Goal: Find contact information: Find contact information

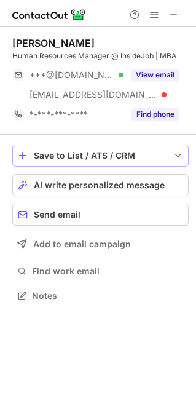
scroll to position [286, 196]
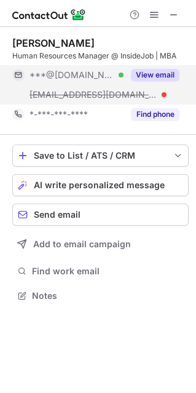
click at [162, 71] on button "View email" at bounding box center [155, 75] width 49 height 12
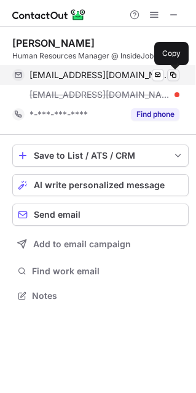
click at [171, 74] on span at bounding box center [173, 75] width 10 height 10
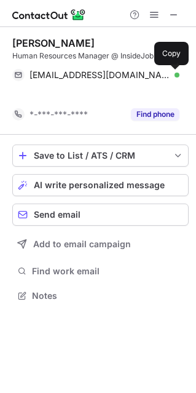
scroll to position [267, 196]
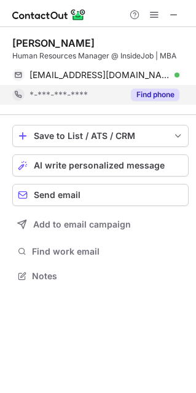
click at [139, 93] on button "Find phone" at bounding box center [155, 94] width 49 height 12
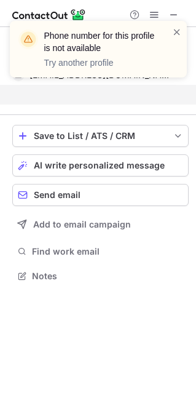
scroll to position [247, 196]
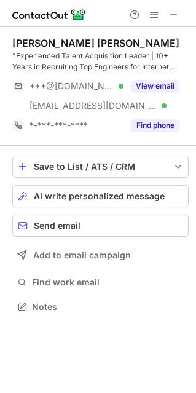
scroll to position [297, 196]
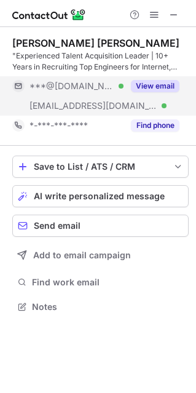
click at [165, 81] on button "View email" at bounding box center [155, 86] width 49 height 12
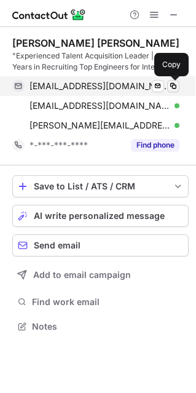
click at [171, 86] on span at bounding box center [173, 86] width 10 height 10
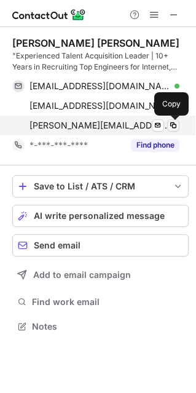
click at [173, 124] on span at bounding box center [173, 125] width 10 height 10
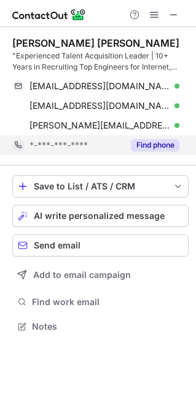
click at [135, 142] on button "Find phone" at bounding box center [155, 145] width 49 height 12
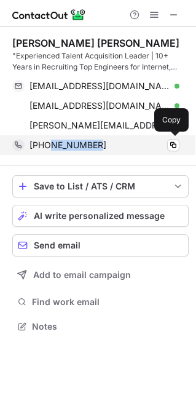
drag, startPoint x: 104, startPoint y: 146, endPoint x: 48, endPoint y: 147, distance: 56.0
click at [48, 147] on div "+919738242945" at bounding box center [104, 144] width 150 height 11
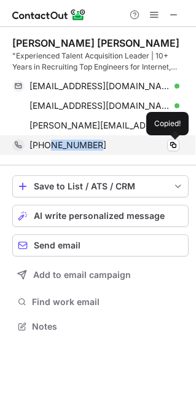
click at [48, 147] on span "+919738242945" at bounding box center [67, 144] width 77 height 11
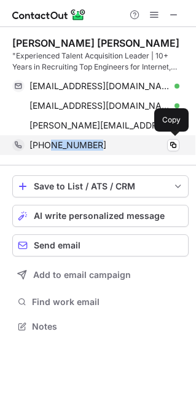
click at [122, 143] on div "+919738242945" at bounding box center [104, 144] width 150 height 11
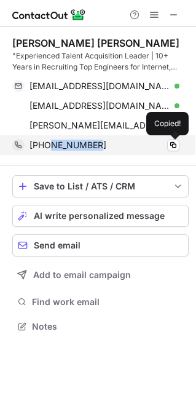
click at [124, 144] on div "+919738242945" at bounding box center [104, 144] width 150 height 11
click at [173, 144] on span at bounding box center [173, 145] width 10 height 10
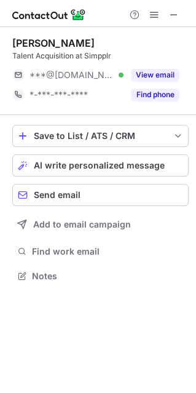
scroll to position [267, 196]
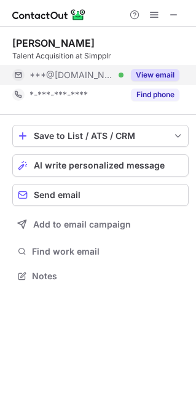
click at [143, 74] on button "View email" at bounding box center [155, 75] width 49 height 12
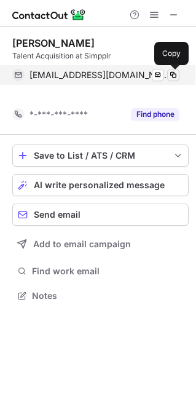
click at [174, 76] on span at bounding box center [173, 75] width 10 height 10
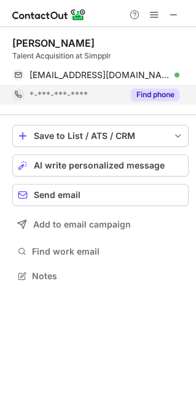
click at [157, 90] on button "Find phone" at bounding box center [155, 94] width 49 height 12
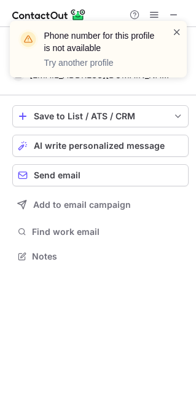
scroll to position [247, 196]
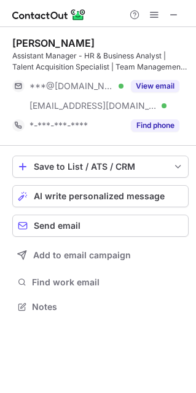
scroll to position [297, 196]
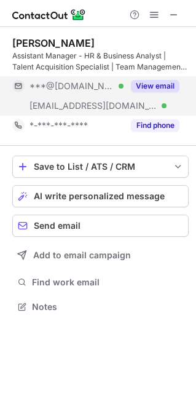
click at [148, 84] on button "View email" at bounding box center [155, 86] width 49 height 12
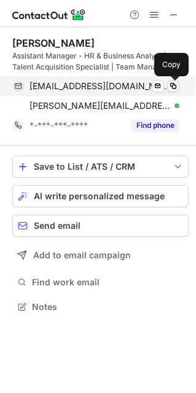
click at [173, 84] on span at bounding box center [173, 86] width 10 height 10
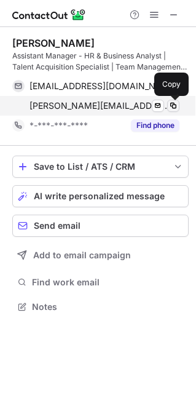
click at [171, 105] on span at bounding box center [173, 106] width 10 height 10
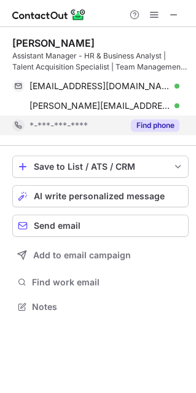
click at [157, 122] on button "Find phone" at bounding box center [155, 125] width 49 height 12
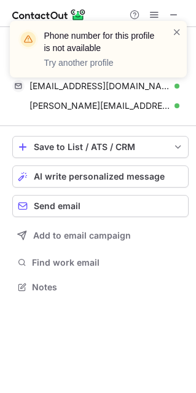
scroll to position [278, 196]
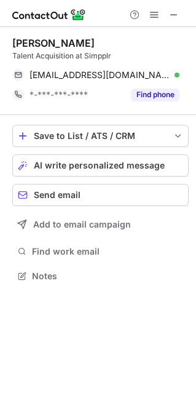
scroll to position [267, 196]
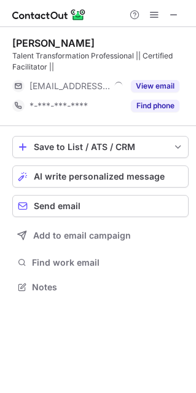
scroll to position [278, 196]
click at [172, 15] on span at bounding box center [174, 15] width 10 height 10
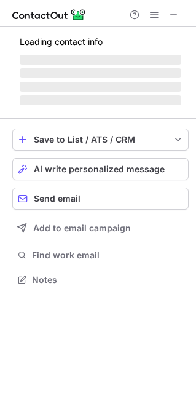
scroll to position [6, 6]
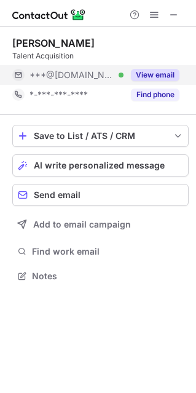
click at [165, 71] on button "View email" at bounding box center [155, 75] width 49 height 12
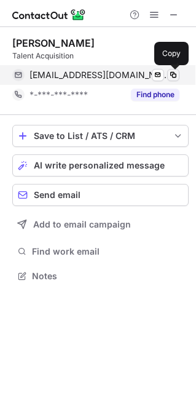
click at [175, 71] on span at bounding box center [173, 75] width 10 height 10
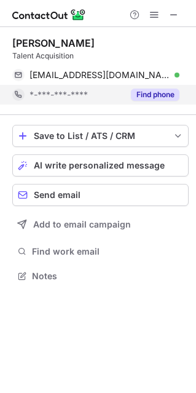
click at [161, 90] on button "Find phone" at bounding box center [155, 94] width 49 height 12
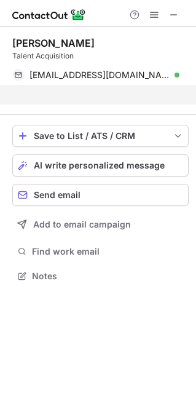
scroll to position [247, 196]
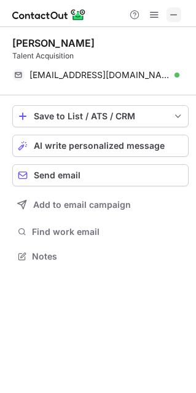
click at [173, 20] on span at bounding box center [174, 15] width 10 height 10
